Goal: Navigation & Orientation: Understand site structure

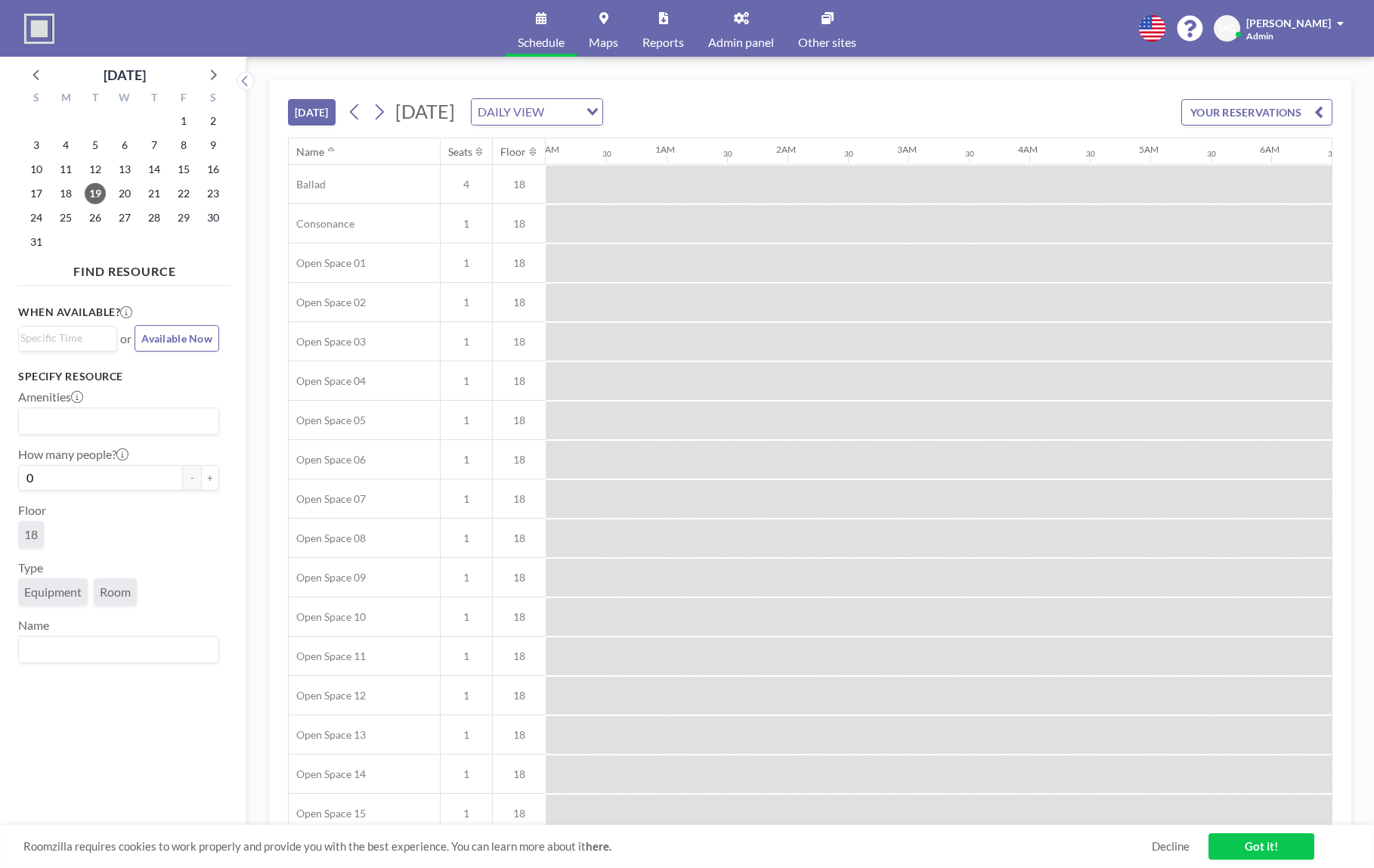
scroll to position [0, 1149]
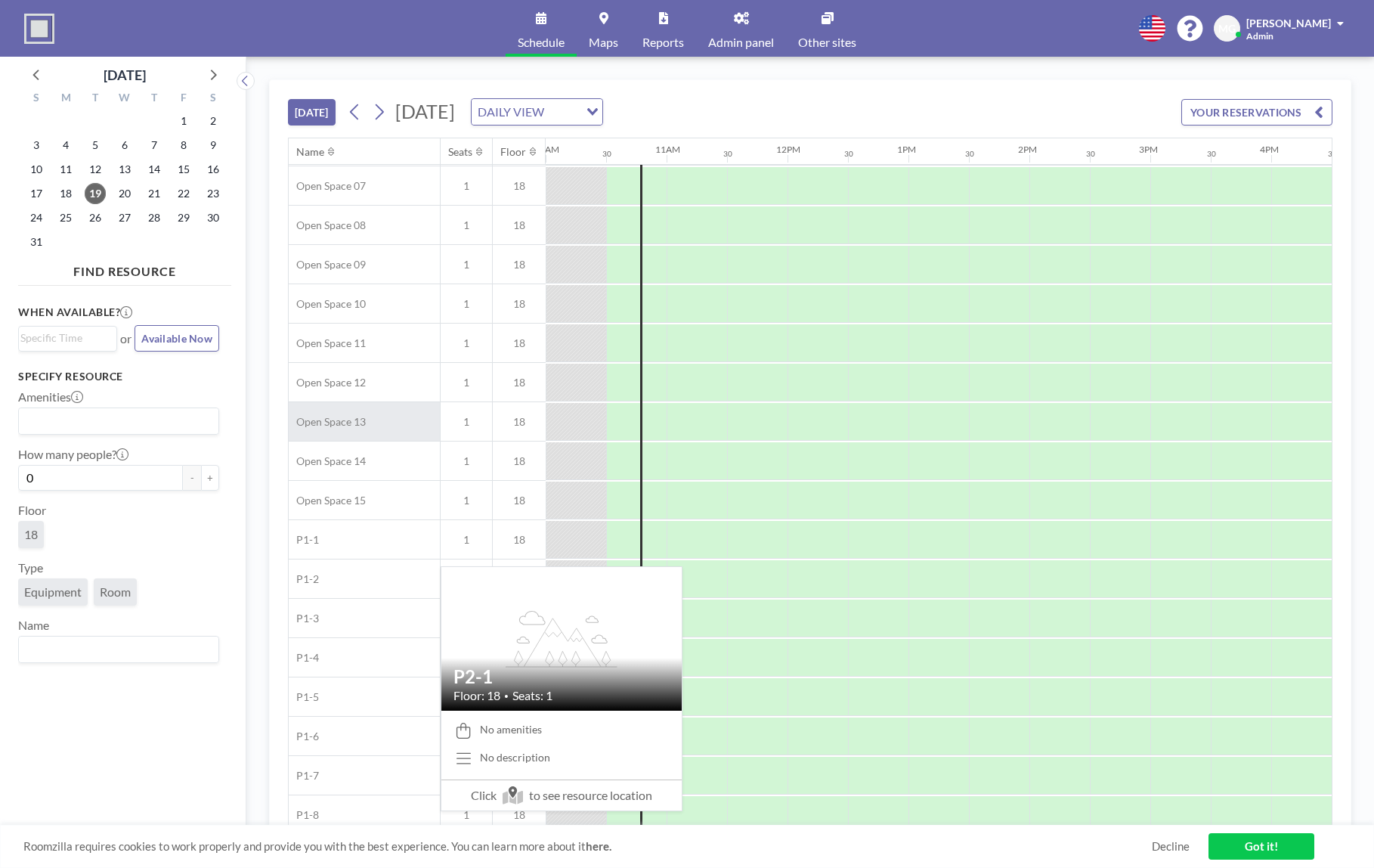
scroll to position [0, 1209]
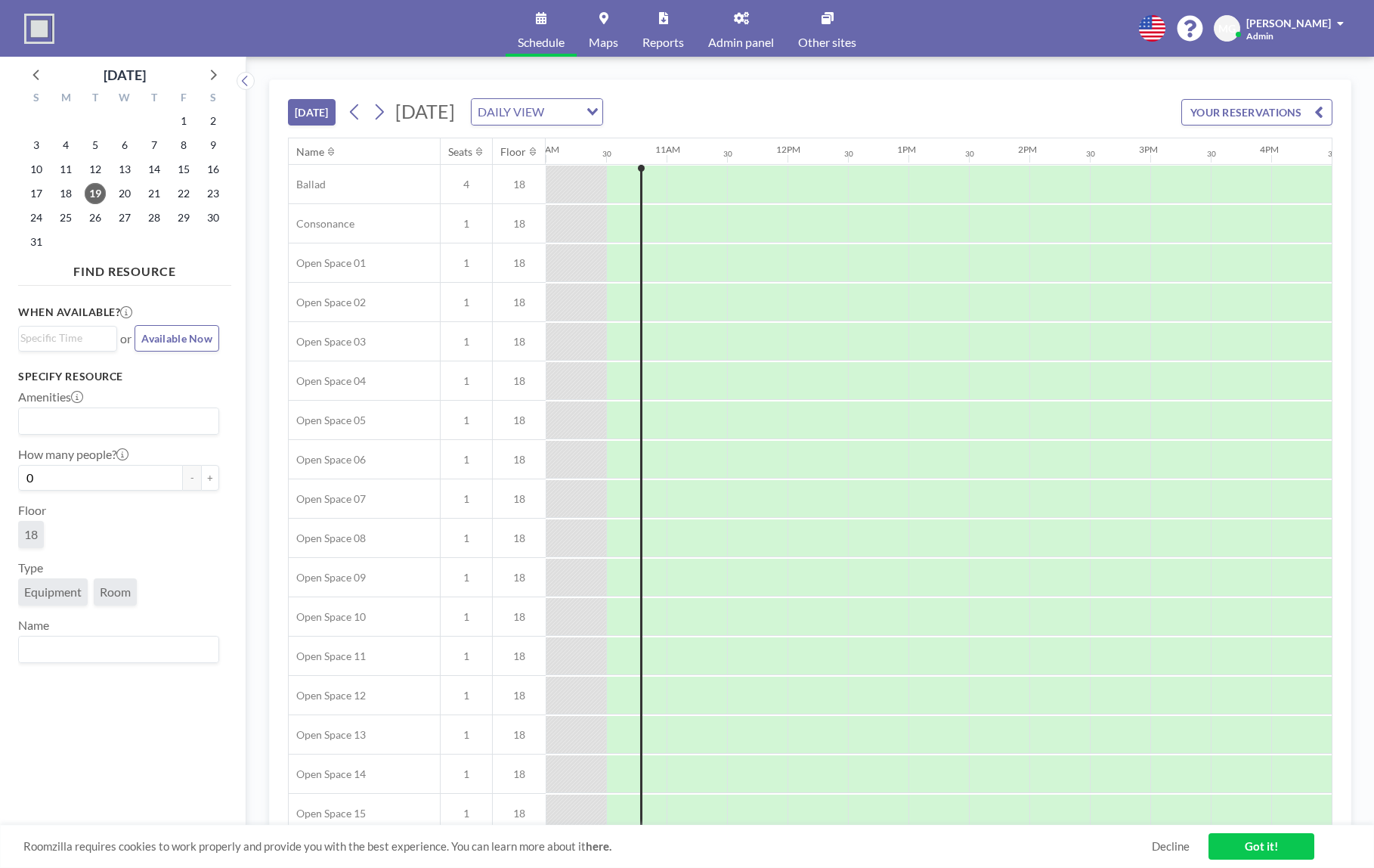
click at [1173, 855] on div "Roomzilla requires cookies to work properly and provide you with the best exper…" at bounding box center [687, 846] width 1374 height 43
click at [1166, 846] on link "Decline" at bounding box center [1170, 846] width 38 height 15
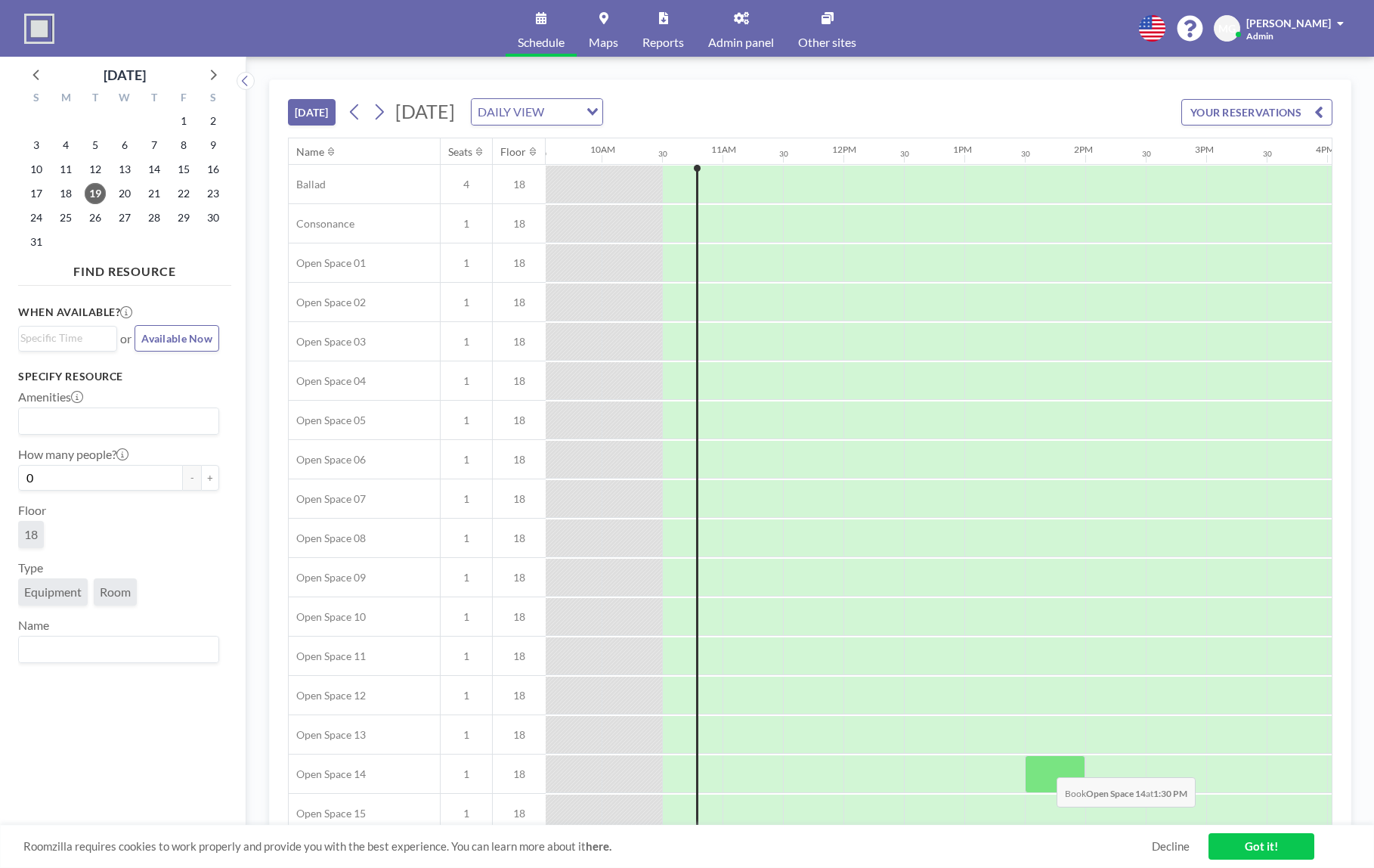
scroll to position [0, 1209]
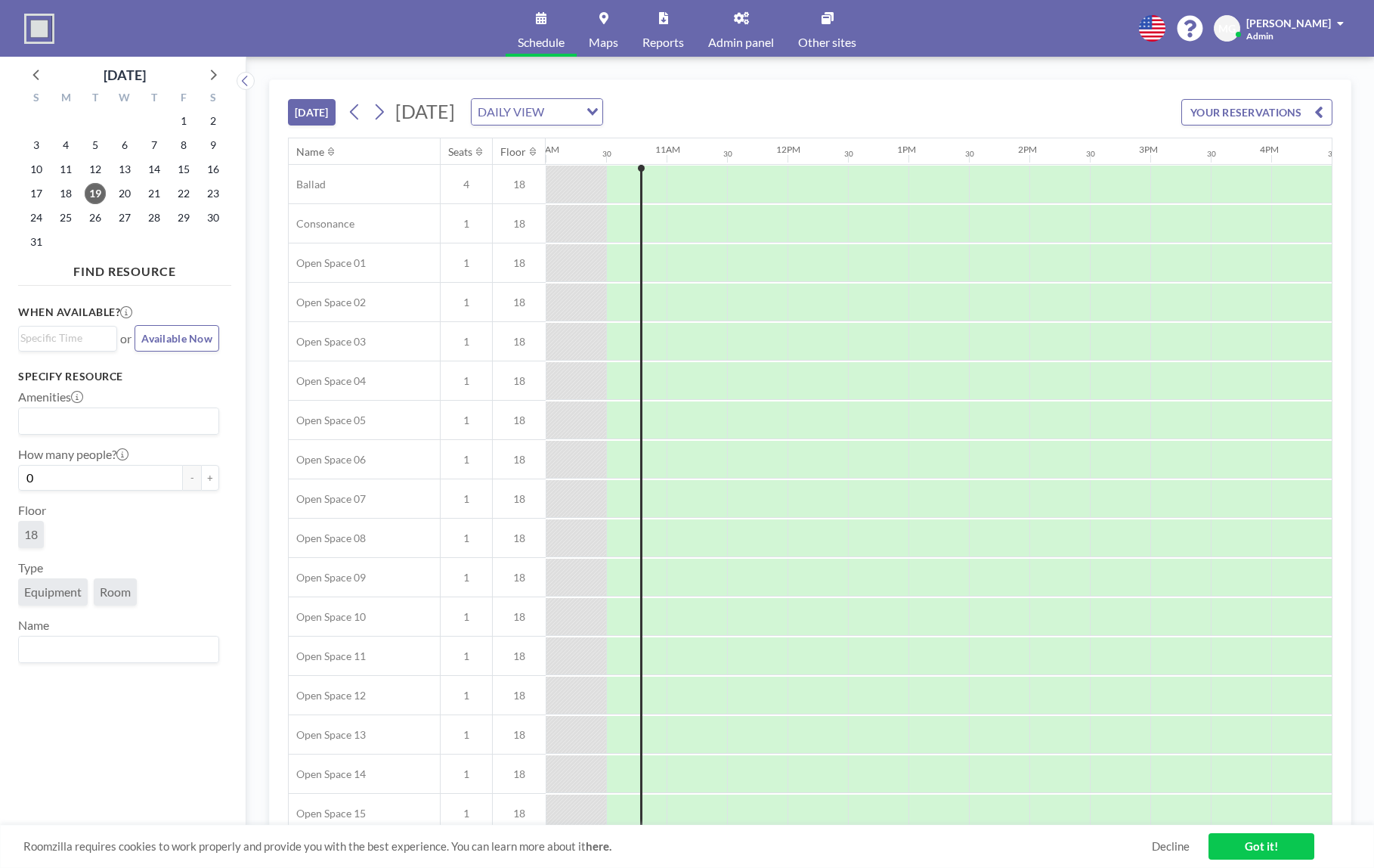
click at [1246, 851] on link "Got it!" at bounding box center [1262, 846] width 106 height 26
